Goal: Transaction & Acquisition: Purchase product/service

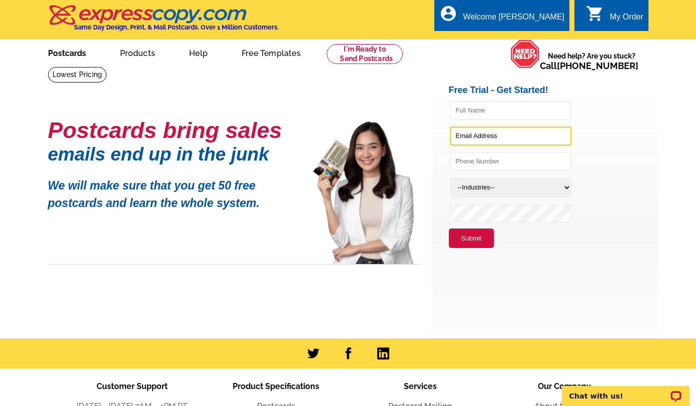
type input "lin@linshih.com"
click at [58, 55] on link "Postcards" at bounding box center [67, 53] width 70 height 24
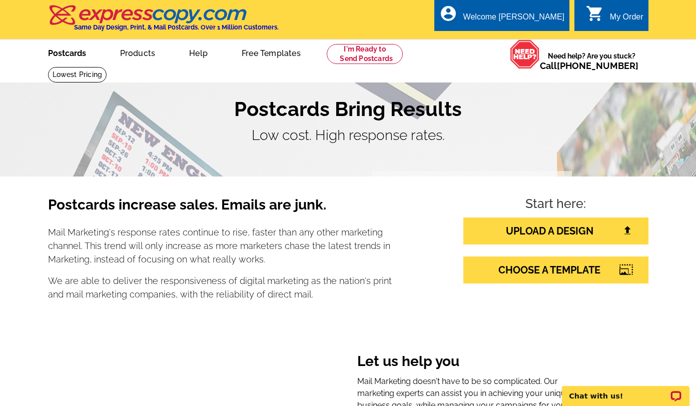
click at [59, 49] on link "Postcards" at bounding box center [67, 53] width 70 height 24
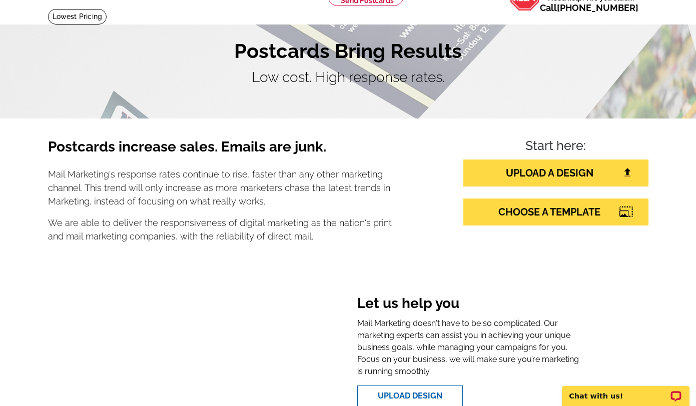
scroll to position [150, 0]
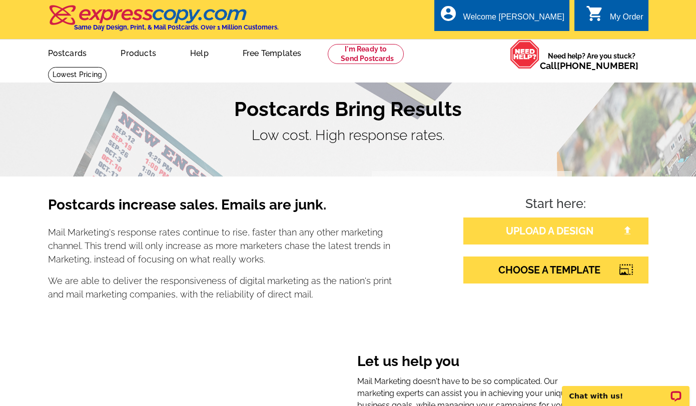
click at [522, 231] on link "UPLOAD A DESIGN" at bounding box center [555, 231] width 185 height 27
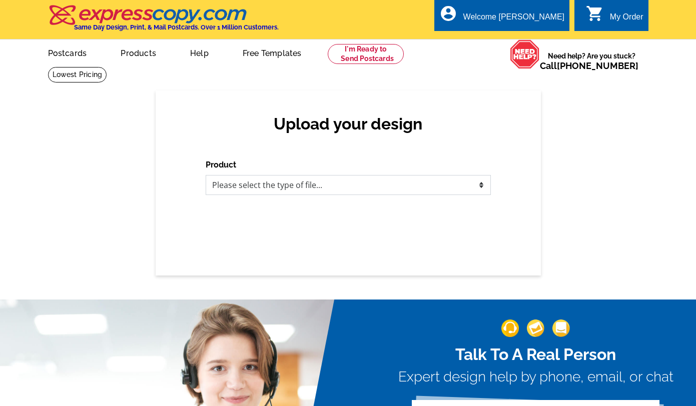
click at [254, 187] on select "Please select the type of file... Postcards Business Cards Letters and flyers G…" at bounding box center [348, 185] width 285 height 20
select select "1"
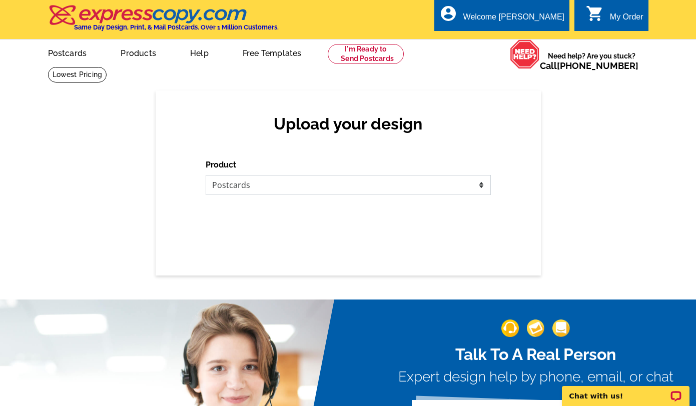
click at [206, 176] on select "Please select the type of file... Postcards Business Cards Letters and flyers G…" at bounding box center [348, 185] width 285 height 20
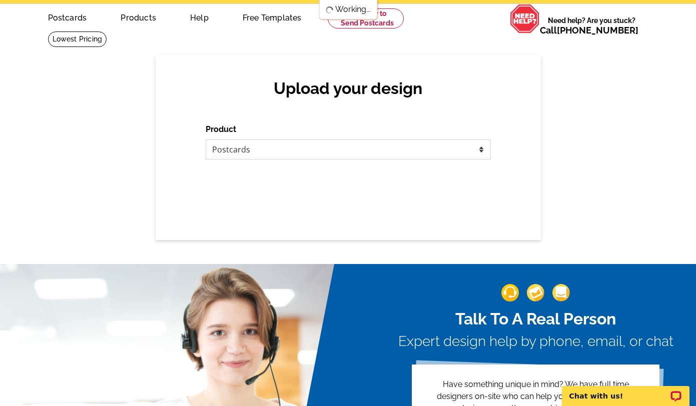
scroll to position [50, 0]
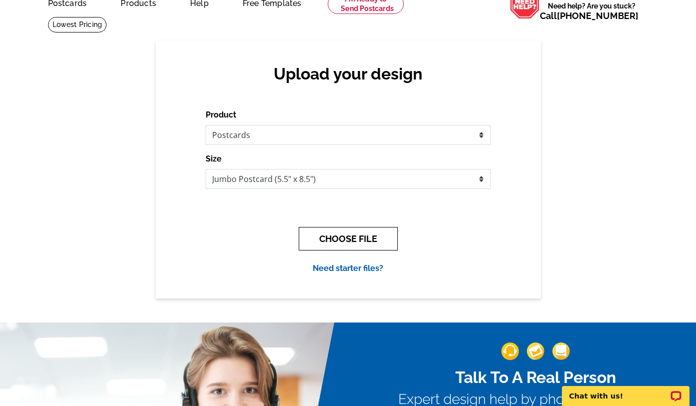
click at [340, 237] on button "CHOOSE FILE" at bounding box center [348, 239] width 99 height 24
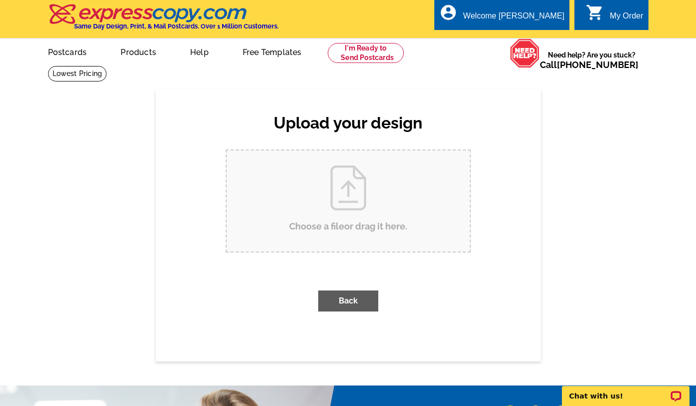
scroll to position [0, 0]
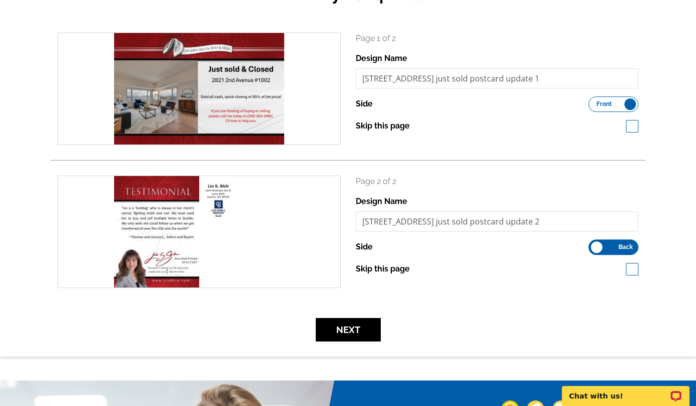
scroll to position [150, 0]
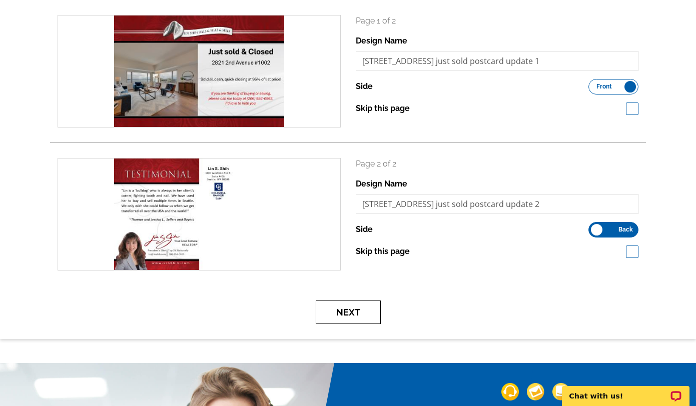
click at [340, 312] on button "Next" at bounding box center [348, 313] width 65 height 24
click at [339, 309] on button "Next" at bounding box center [348, 313] width 65 height 24
click at [350, 310] on button "Next" at bounding box center [348, 313] width 65 height 24
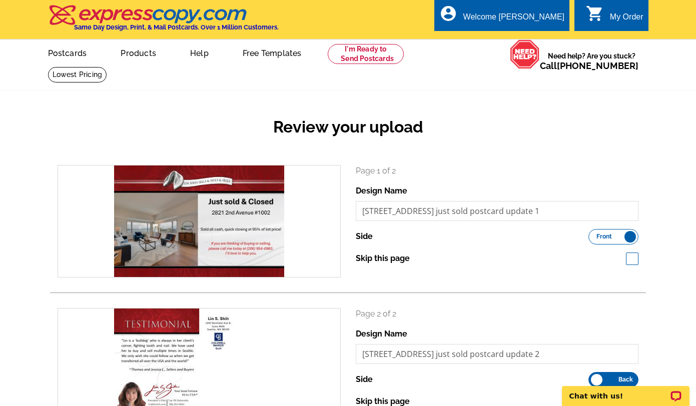
scroll to position [250, 0]
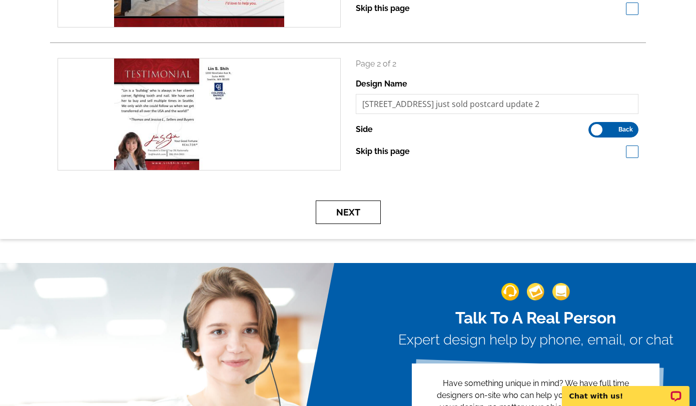
click at [342, 213] on button "Next" at bounding box center [348, 213] width 65 height 24
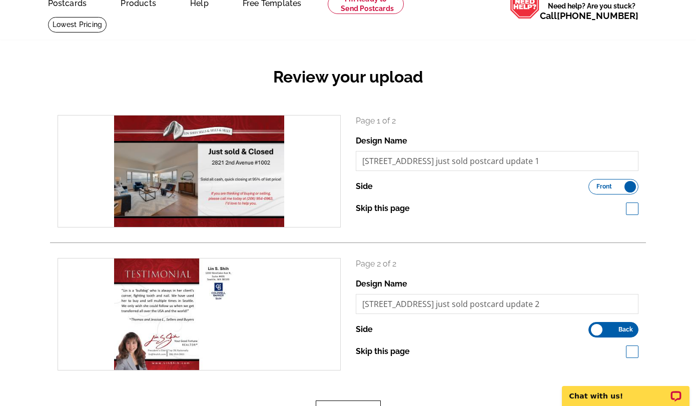
scroll to position [76, 0]
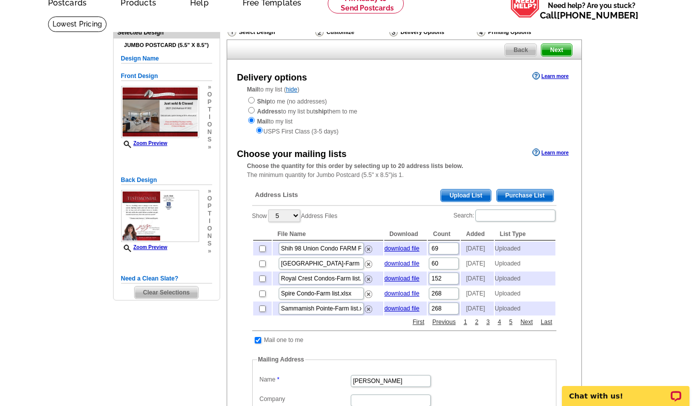
scroll to position [100, 0]
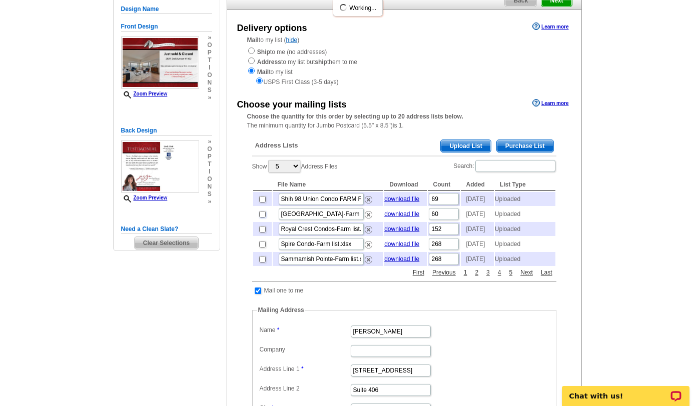
click at [261, 218] on input "checkbox" at bounding box center [262, 214] width 7 height 7
checkbox input "true"
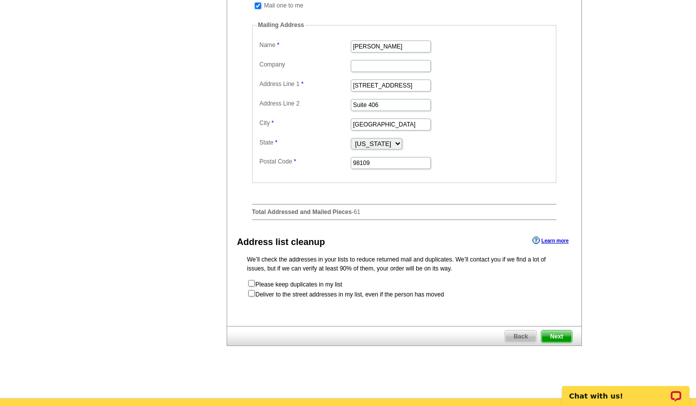
scroll to position [400, 0]
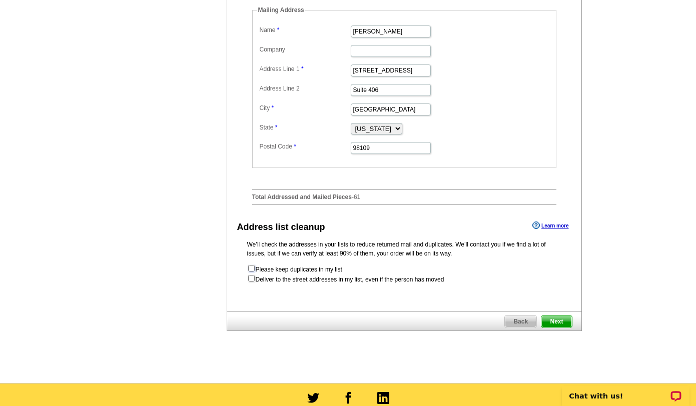
click at [253, 272] on input "checkbox" at bounding box center [251, 268] width 7 height 7
checkbox input "true"
click at [250, 282] on input "checkbox" at bounding box center [251, 278] width 7 height 7
checkbox input "true"
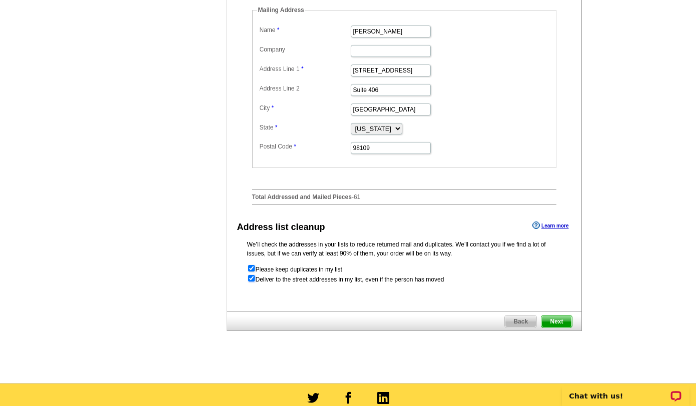
radio input "true"
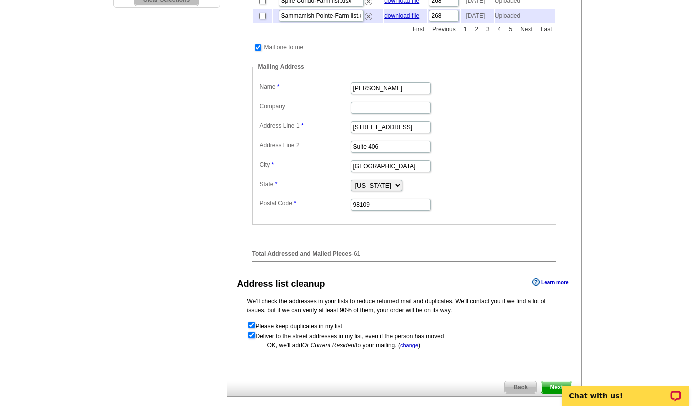
scroll to position [400, 0]
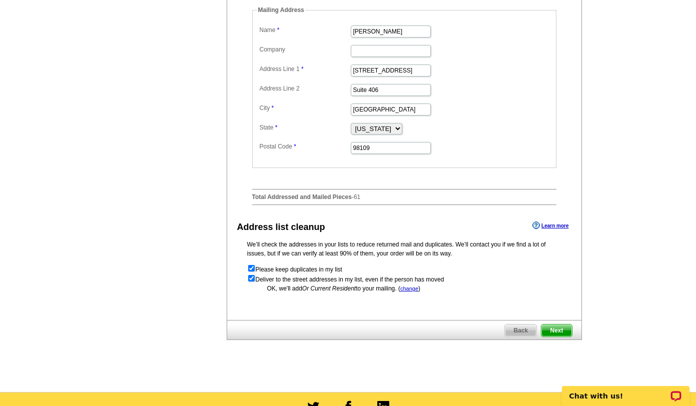
click at [567, 337] on span "Next" at bounding box center [556, 331] width 30 height 12
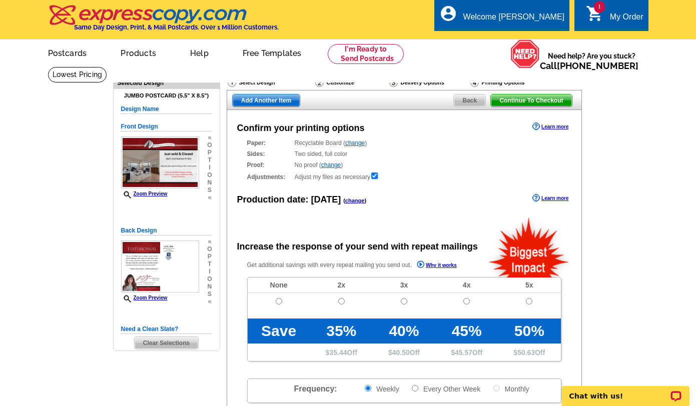
radio input "false"
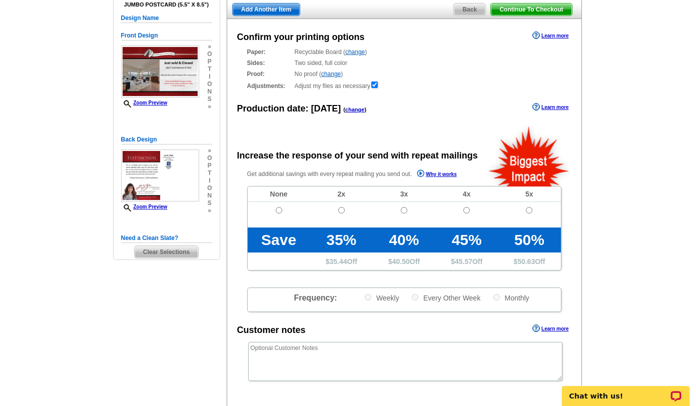
scroll to position [100, 0]
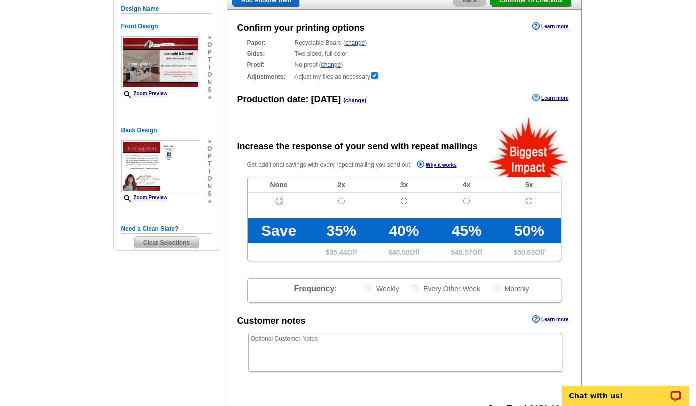
click at [278, 205] on input "radio" at bounding box center [279, 201] width 7 height 7
radio input "true"
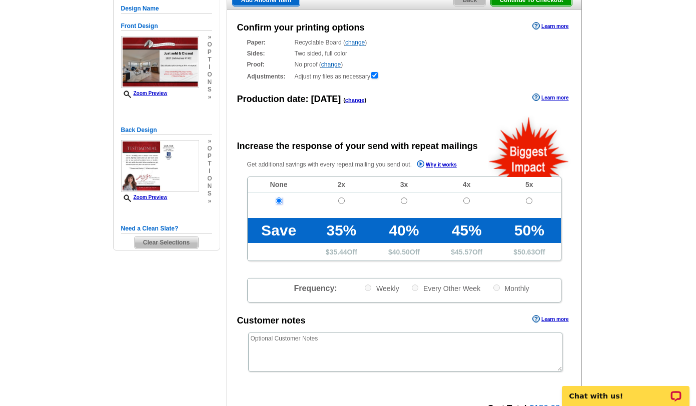
scroll to position [250, 0]
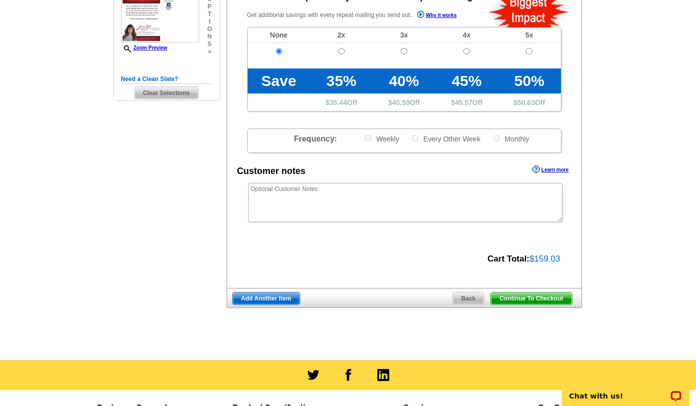
click at [524, 301] on span "Continue To Checkout" at bounding box center [531, 299] width 81 height 12
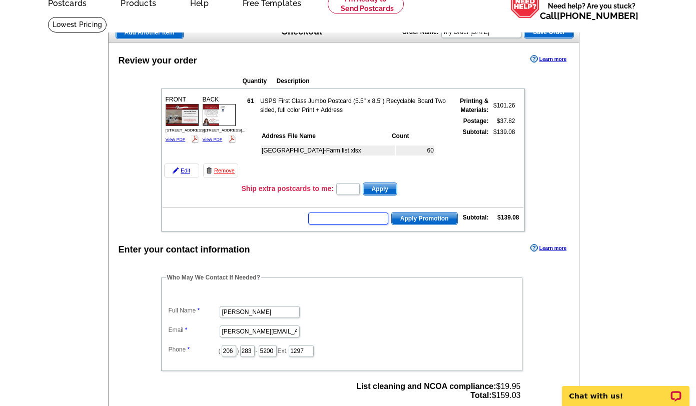
click at [342, 219] on input "text" at bounding box center [348, 219] width 80 height 12
type input "CHAT20"
click at [391, 212] on button "Apply Promotion" at bounding box center [424, 218] width 67 height 13
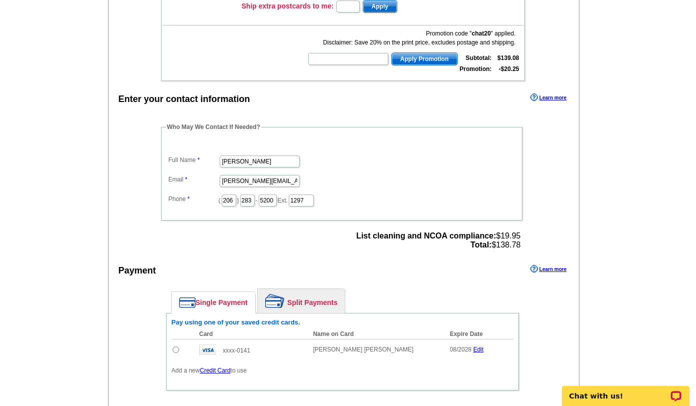
scroll to position [250, 0]
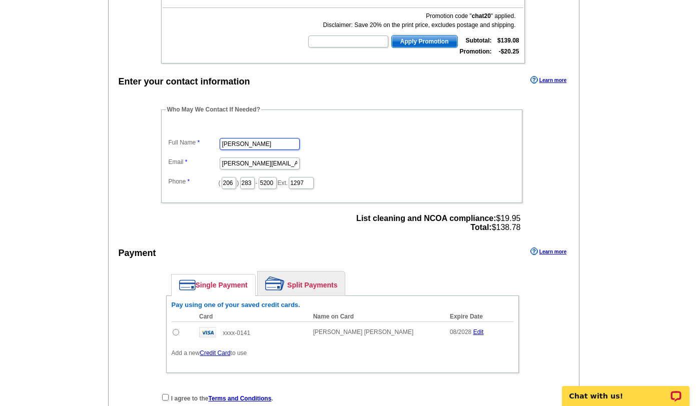
drag, startPoint x: 256, startPoint y: 143, endPoint x: 192, endPoint y: 156, distance: 65.2
click at [193, 155] on dl "Full Name Annie Kirk Email annie.kirk@cbrealty.com Phone ( 206 ) 283 - 5200 Ext…" at bounding box center [341, 157] width 351 height 68
type input "[PERSON_NAME]"
type input "[PERSON_NAME][EMAIL_ADDRESS][PERSON_NAME][DOMAIN_NAME]"
drag, startPoint x: 264, startPoint y: 186, endPoint x: 243, endPoint y: 182, distance: 21.3
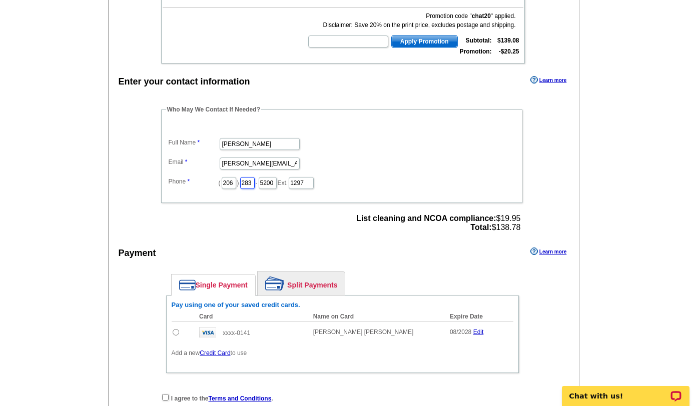
click at [243, 182] on dd "( 206 ) 283 - 5200 Ext. 1297" at bounding box center [341, 183] width 351 height 16
type input "352"
type input "4797"
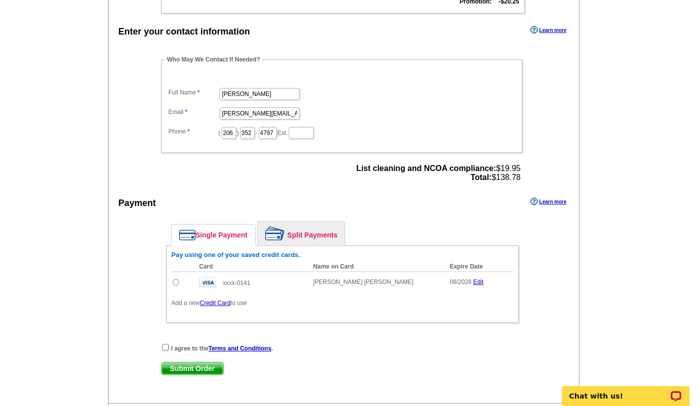
click at [179, 284] on td at bounding box center [183, 282] width 23 height 21
click at [176, 283] on input "radio" at bounding box center [176, 282] width 7 height 7
radio input "true"
click at [168, 349] on input "checkbox" at bounding box center [165, 347] width 7 height 7
checkbox input "true"
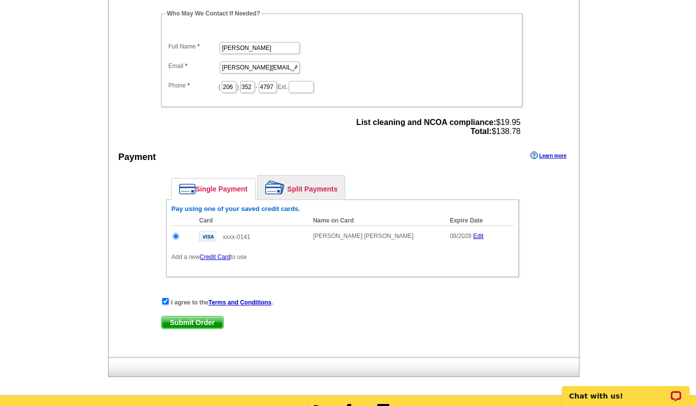
scroll to position [350, 0]
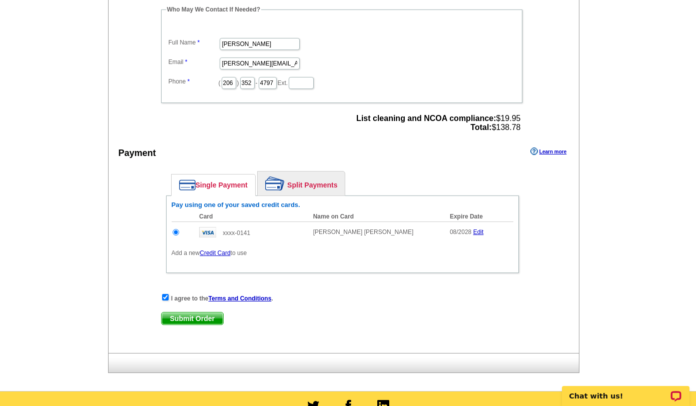
click at [209, 320] on span "Submit Order" at bounding box center [193, 319] width 62 height 12
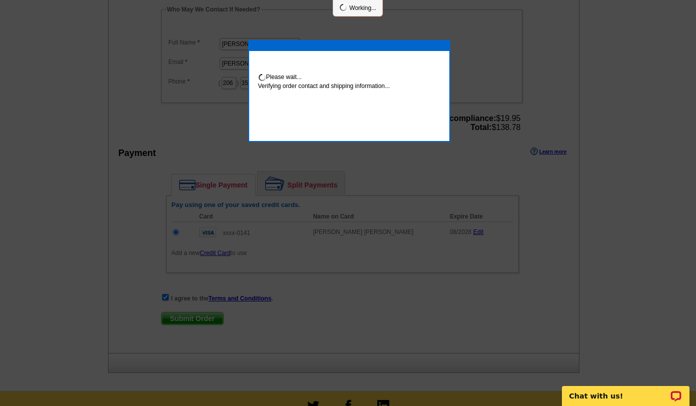
scroll to position [346, 0]
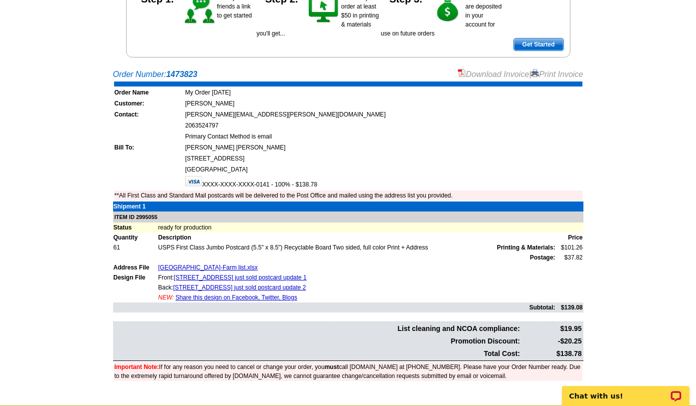
scroll to position [150, 0]
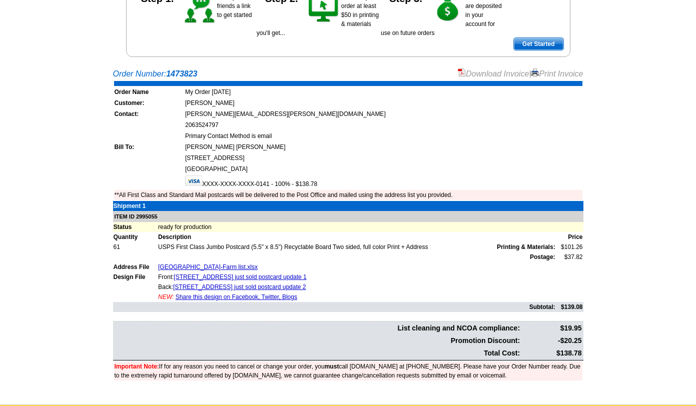
click at [105, 330] on main "Order Number: 1473823 Download Invoice | Print Invoice Order Name My Order [DAT…" at bounding box center [348, 234] width 696 height 342
